Goal: Task Accomplishment & Management: Manage account settings

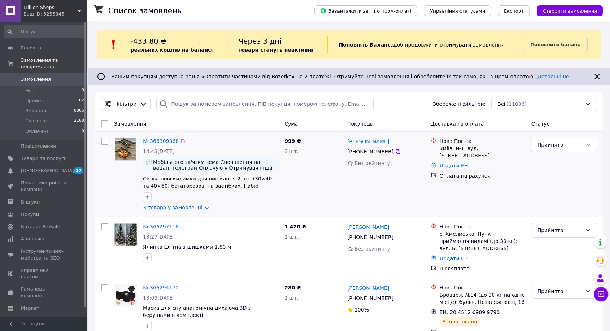
drag, startPoint x: 292, startPoint y: 148, endPoint x: 279, endPoint y: 147, distance: 12.7
click at [279, 147] on div "№ 366309368 14:43, 12.10.2025 Мобільного зв'язку нема Сповіщення на вацап, теле…" at bounding box center [349, 174] width 502 height 79
click at [280, 151] on div "№ 366309368 14:43, 12.10.2025 Мобільного зв'язку нема Сповіщення на вацап, теле…" at bounding box center [211, 174] width 142 height 79
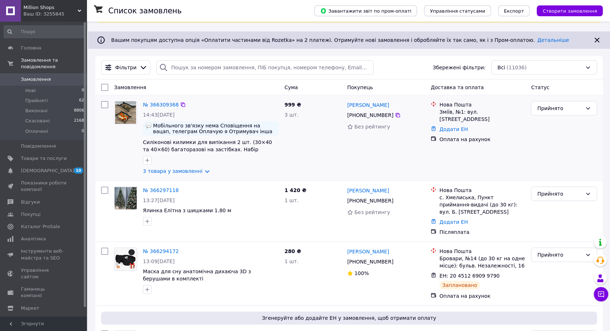
scroll to position [40, 0]
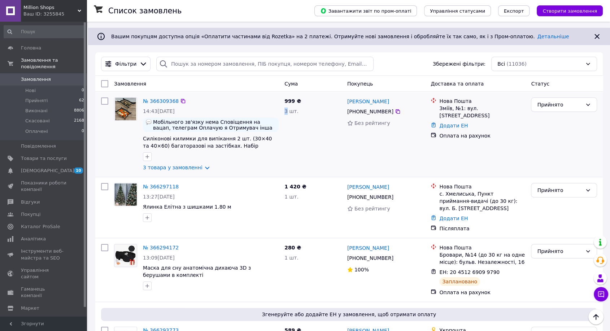
click at [285, 112] on span "3 шт." at bounding box center [292, 111] width 14 height 6
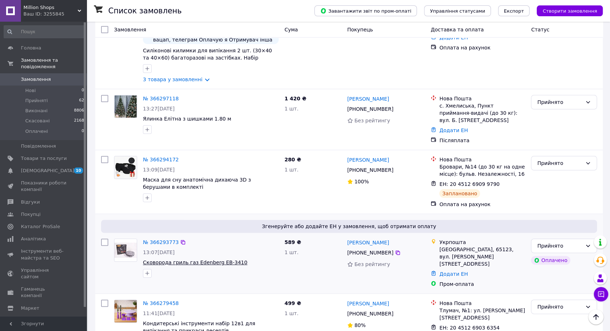
scroll to position [120, 0]
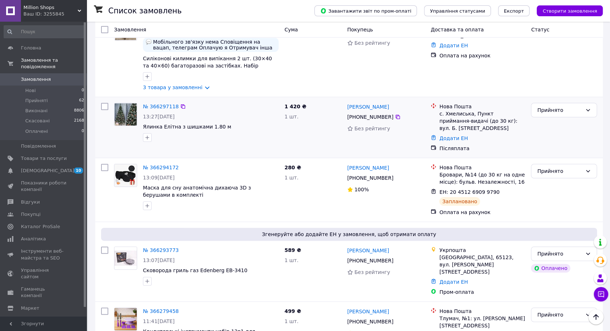
drag, startPoint x: 281, startPoint y: 119, endPoint x: 288, endPoint y: 119, distance: 6.9
click at [288, 119] on div "№ 366297118 13:27, 12.10.2025 Ялинка Елітна з шишками 1.80 м 1 420 ₴ 1 шт. Іван…" at bounding box center [349, 127] width 502 height 55
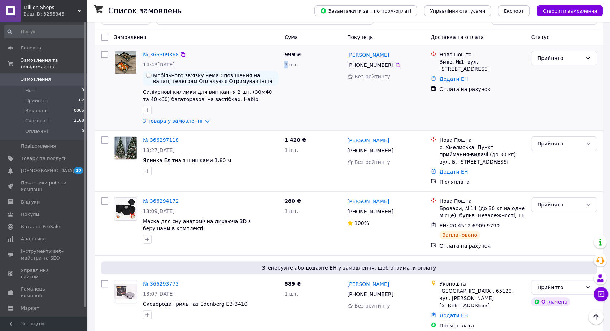
scroll to position [0, 0]
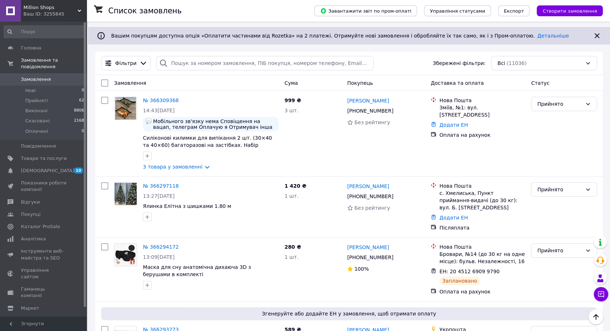
scroll to position [40, 0]
click at [58, 76] on span "Замовлення" at bounding box center [44, 79] width 46 height 7
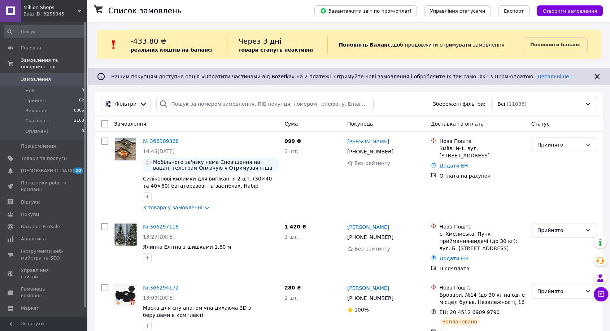
click at [65, 9] on span "Million Shops" at bounding box center [50, 7] width 54 height 7
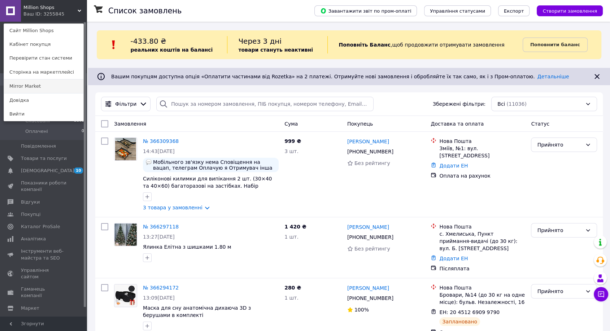
click at [71, 86] on link "Mirror Market" at bounding box center [43, 86] width 79 height 14
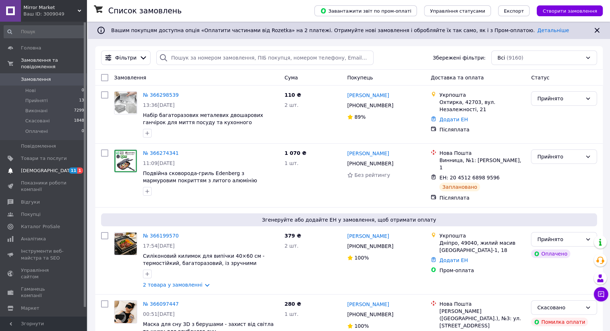
click at [43, 168] on span "[DEMOGRAPHIC_DATA]" at bounding box center [47, 171] width 53 height 7
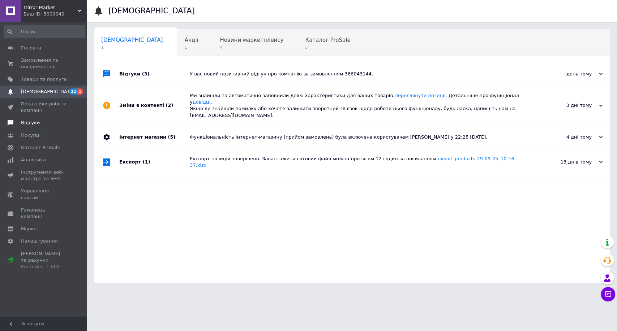
click at [27, 120] on span "Відгуки" at bounding box center [30, 123] width 19 height 7
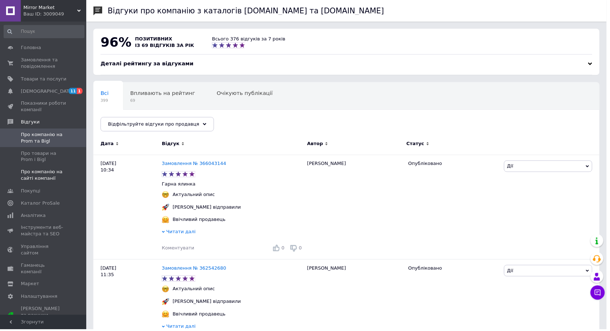
click at [44, 171] on span "Про компанію на сайті компанії" at bounding box center [44, 176] width 46 height 13
